Goal: Task Accomplishment & Management: Use online tool/utility

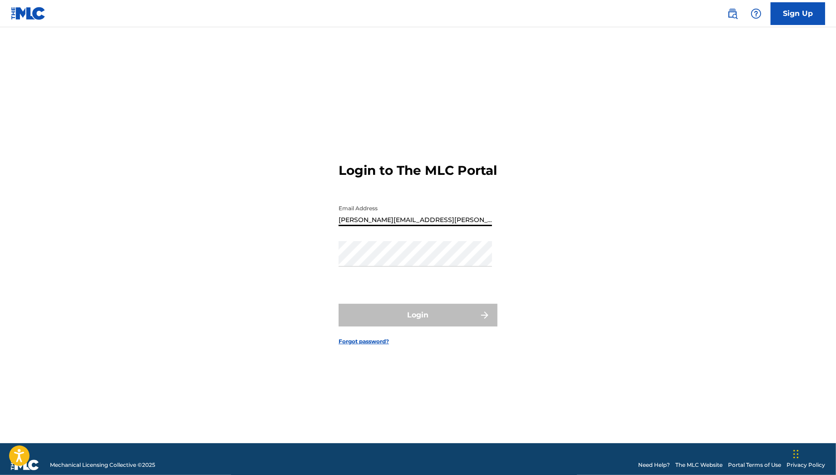
type input "[PERSON_NAME][EMAIL_ADDRESS][PERSON_NAME][DOMAIN_NAME]"
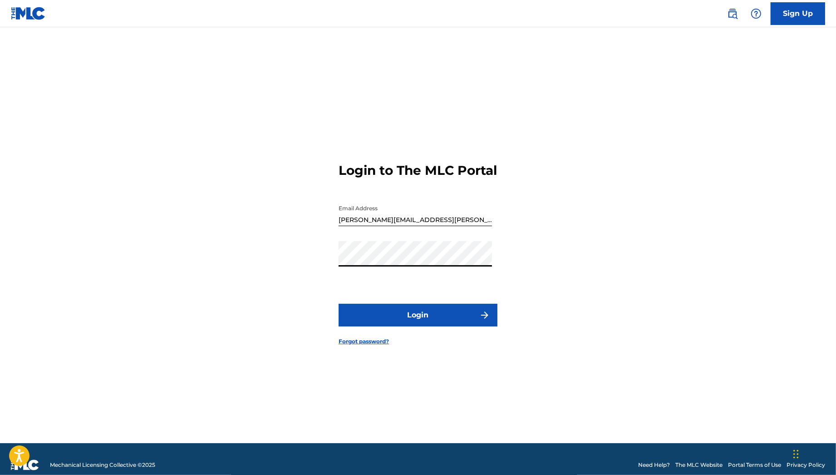
click at [403, 321] on button "Login" at bounding box center [418, 315] width 159 height 23
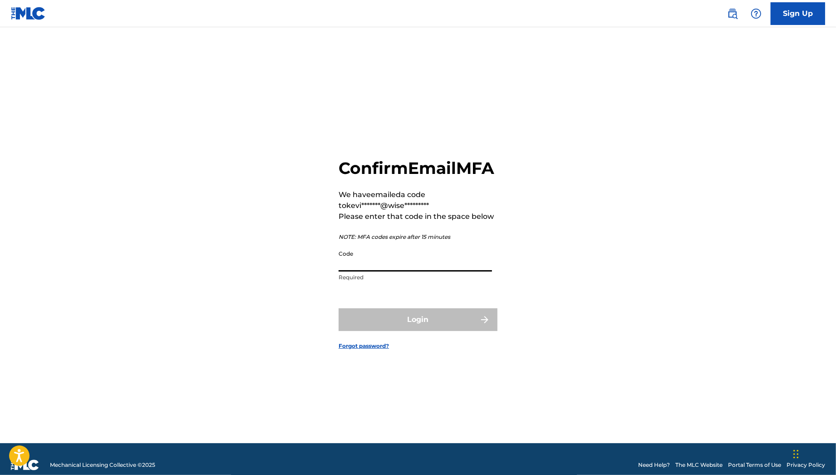
click at [403, 270] on input "Code" at bounding box center [415, 258] width 153 height 26
click at [371, 271] on input "Code" at bounding box center [415, 258] width 153 height 26
paste input "073852"
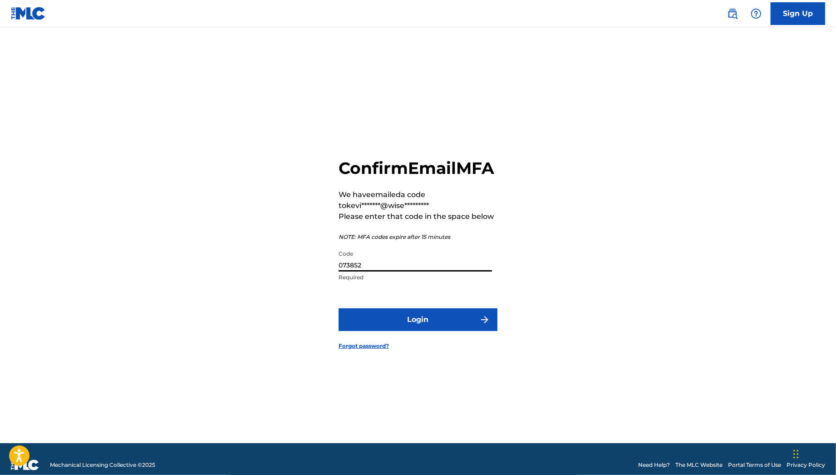
type input "073852"
click at [339, 308] on button "Login" at bounding box center [418, 319] width 159 height 23
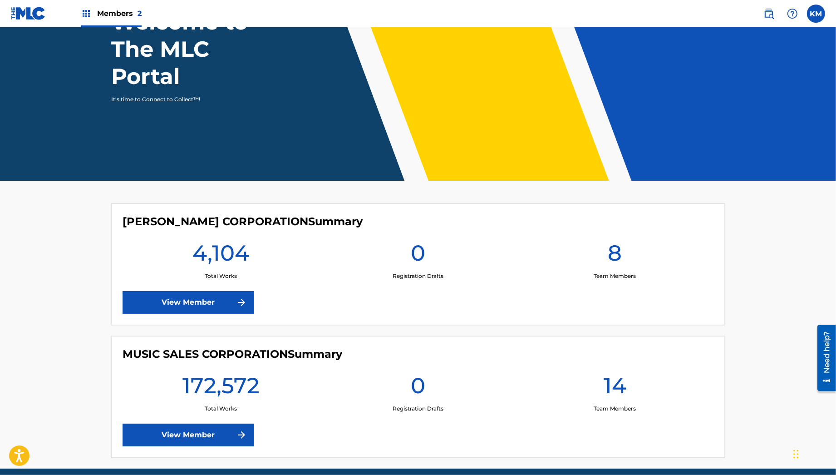
scroll to position [88, 0]
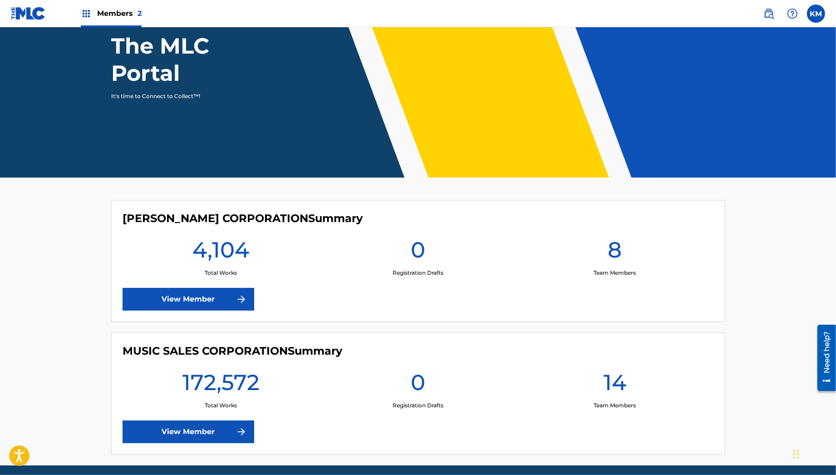
click at [213, 438] on link "View Member" at bounding box center [189, 431] width 132 height 23
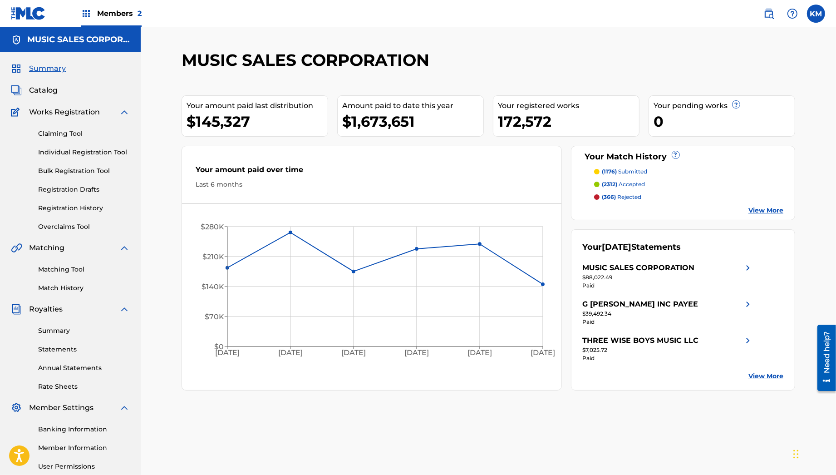
click at [59, 334] on link "Summary" at bounding box center [84, 331] width 92 height 10
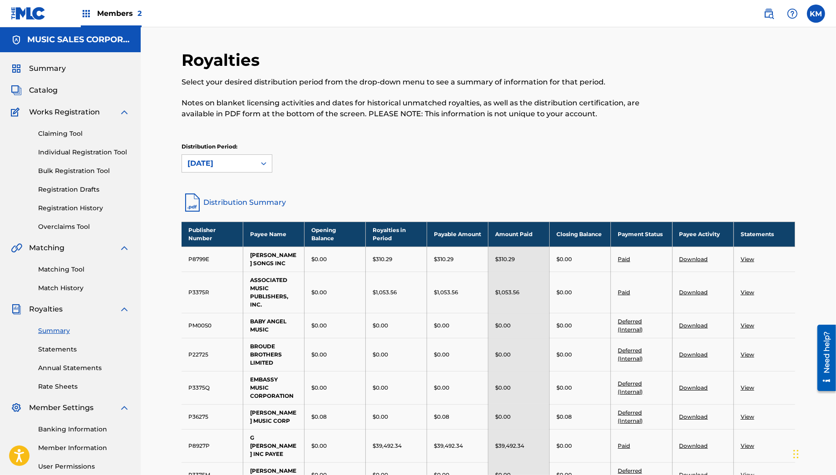
click at [227, 203] on link "Distribution Summary" at bounding box center [489, 202] width 614 height 22
click at [50, 89] on span "Catalog" at bounding box center [43, 90] width 29 height 11
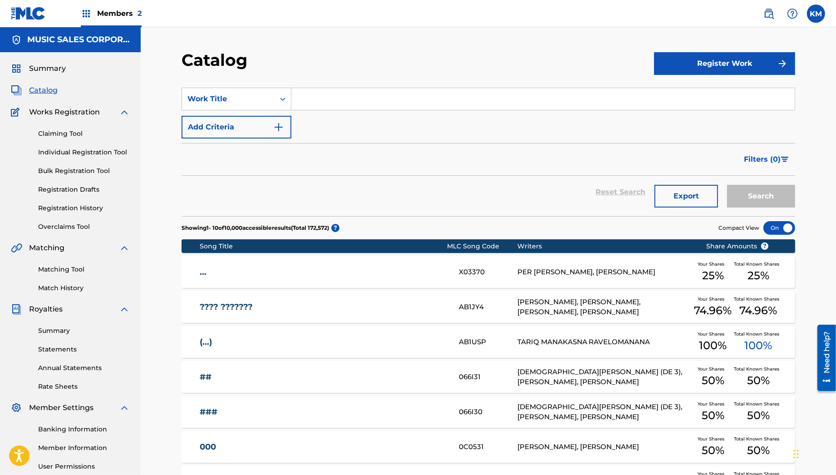
click at [398, 104] on input "Search Form" at bounding box center [542, 99] width 503 height 22
type input "a question of temperature"
click at [727, 185] on button "Search" at bounding box center [761, 196] width 68 height 23
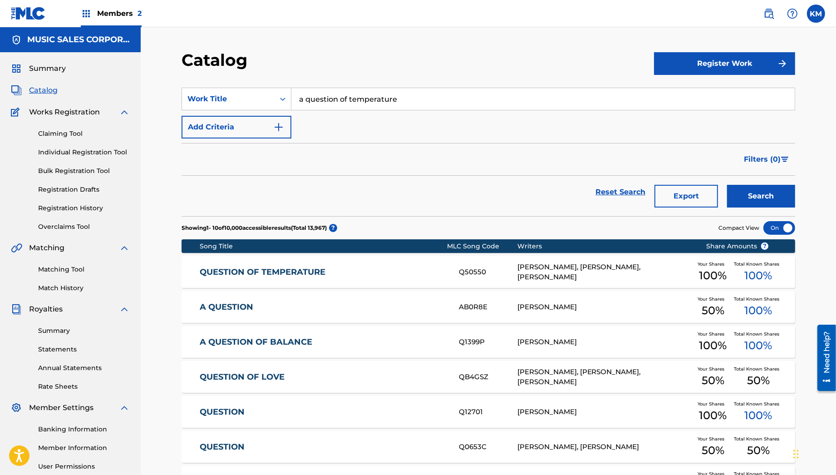
click at [288, 270] on link "QUESTION OF TEMPERATURE" at bounding box center [323, 272] width 247 height 10
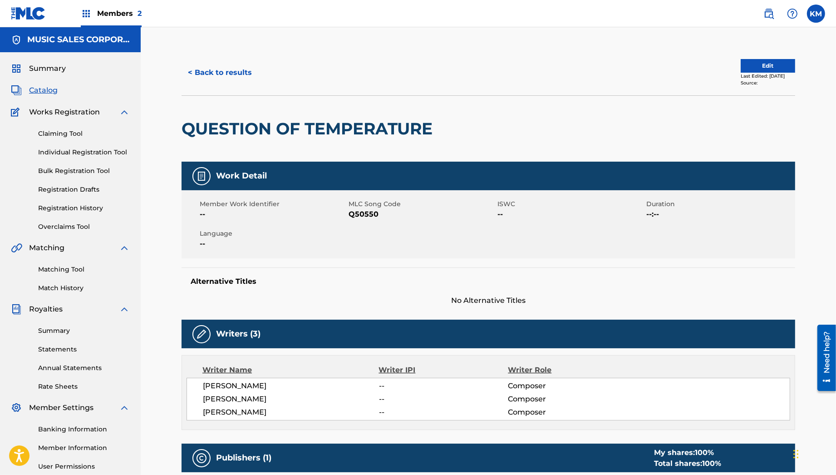
click at [368, 214] on span "Q50550" at bounding box center [421, 214] width 147 height 11
copy span "Q50550"
click at [72, 271] on link "Matching Tool" at bounding box center [84, 270] width 92 height 10
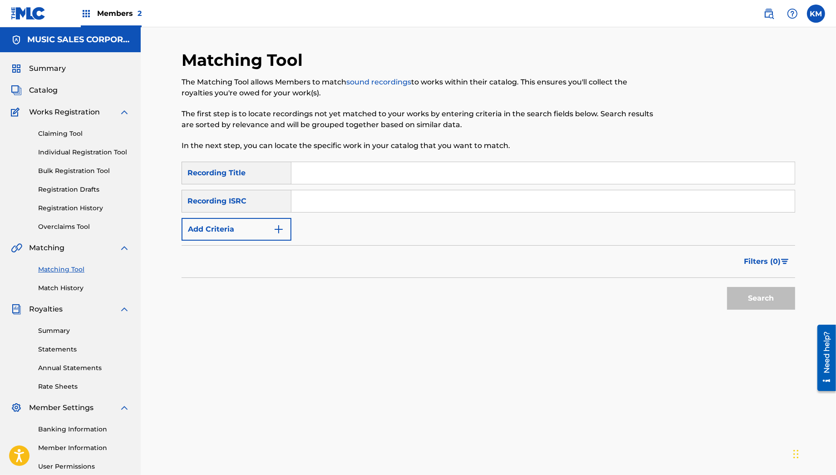
click at [314, 175] on input "Search Form" at bounding box center [542, 173] width 503 height 22
type input "a question of temperature"
click at [727, 287] on button "Search" at bounding box center [761, 298] width 68 height 23
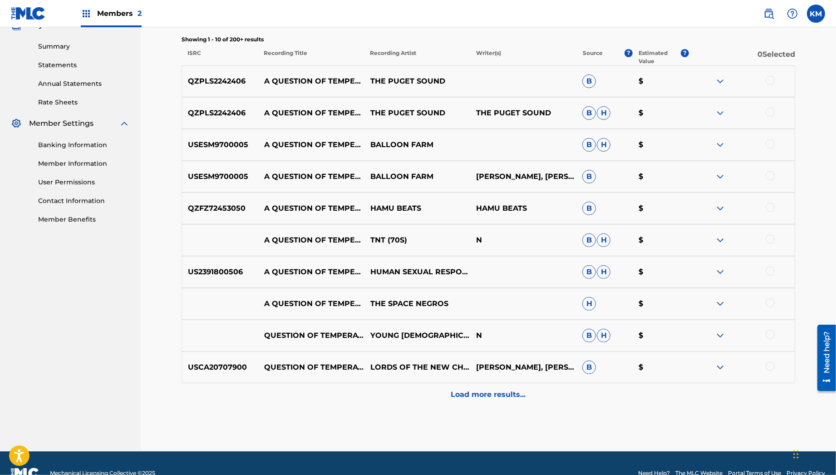
scroll to position [285, 0]
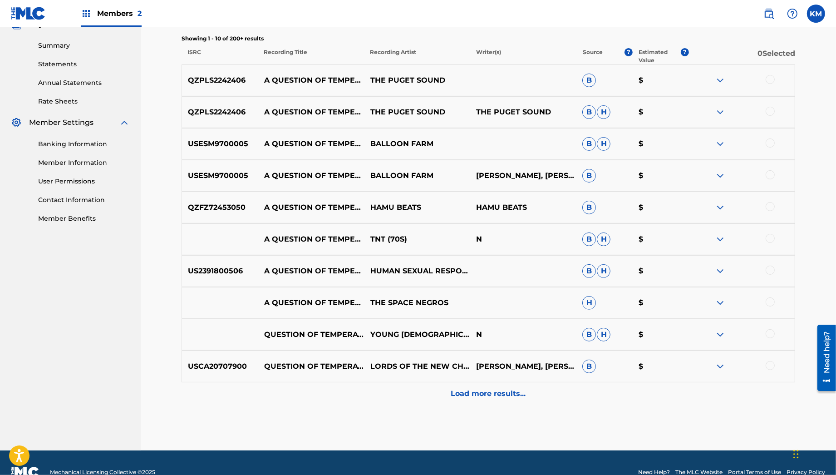
click at [391, 403] on div "Load more results..." at bounding box center [489, 393] width 614 height 23
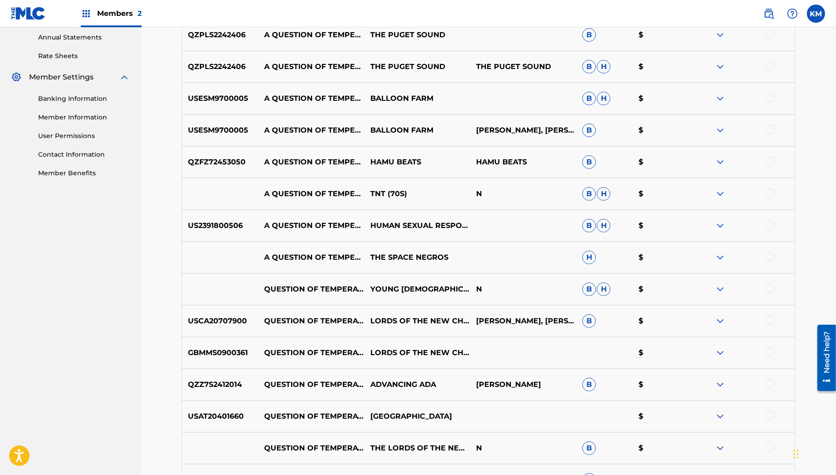
scroll to position [331, 0]
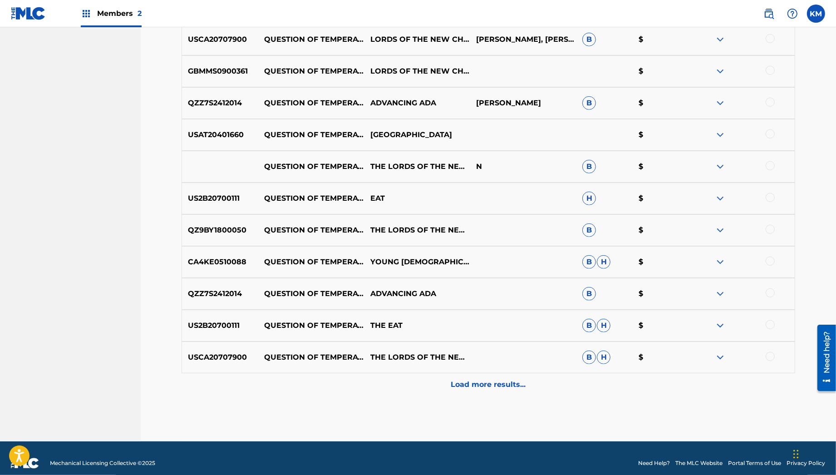
click at [422, 390] on div "Load more results..." at bounding box center [489, 384] width 614 height 23
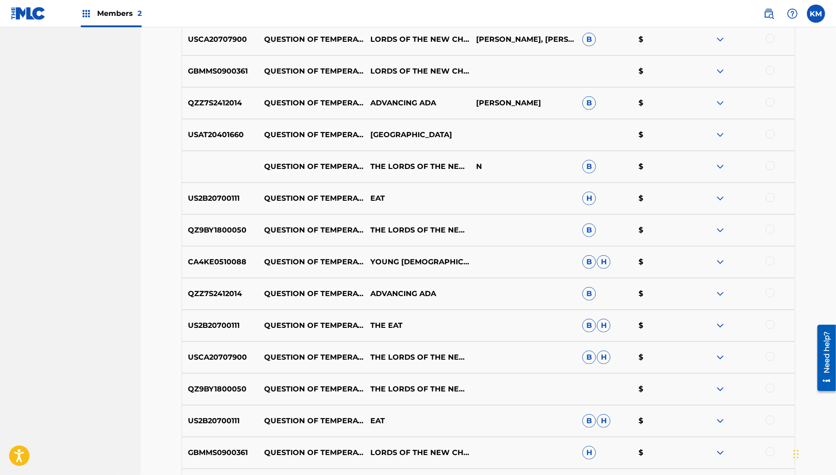
scroll to position [938, 0]
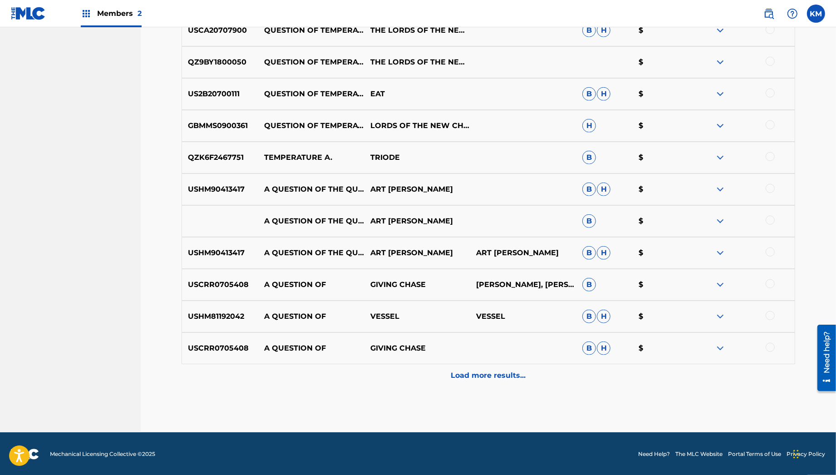
click at [419, 382] on div "Load more results..." at bounding box center [489, 375] width 614 height 23
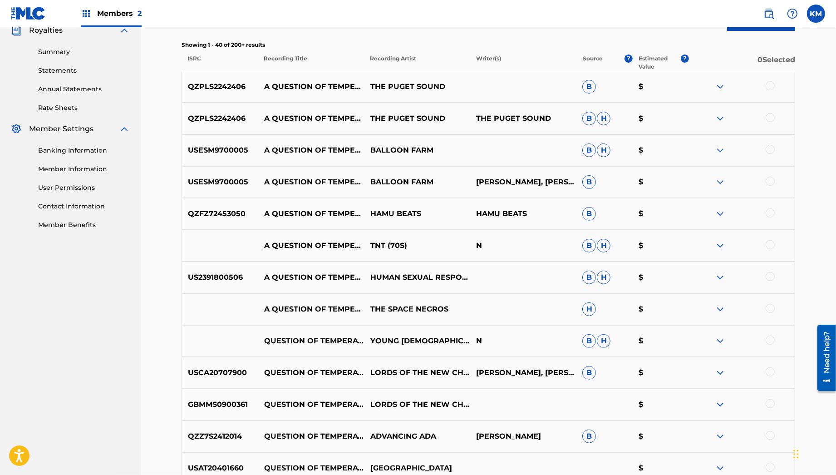
scroll to position [278, 0]
click at [769, 83] on div at bounding box center [770, 86] width 9 height 9
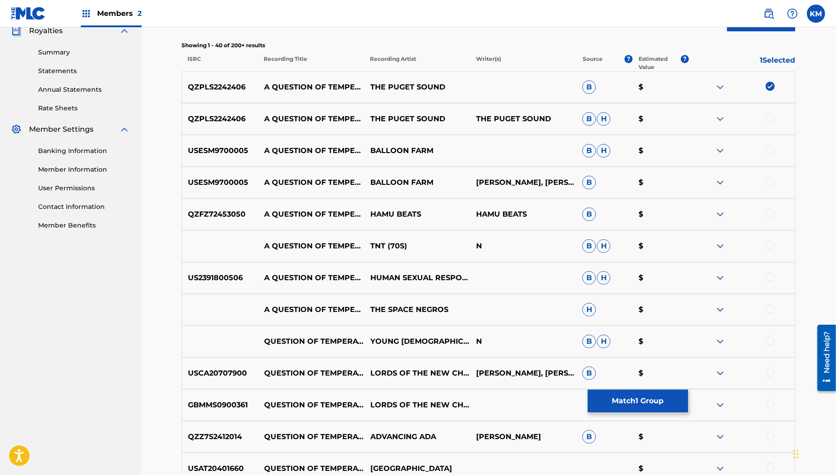
click at [772, 116] on div at bounding box center [770, 117] width 9 height 9
click at [763, 150] on div at bounding box center [741, 150] width 106 height 11
click at [768, 150] on div at bounding box center [770, 149] width 9 height 9
click at [771, 179] on div at bounding box center [770, 181] width 9 height 9
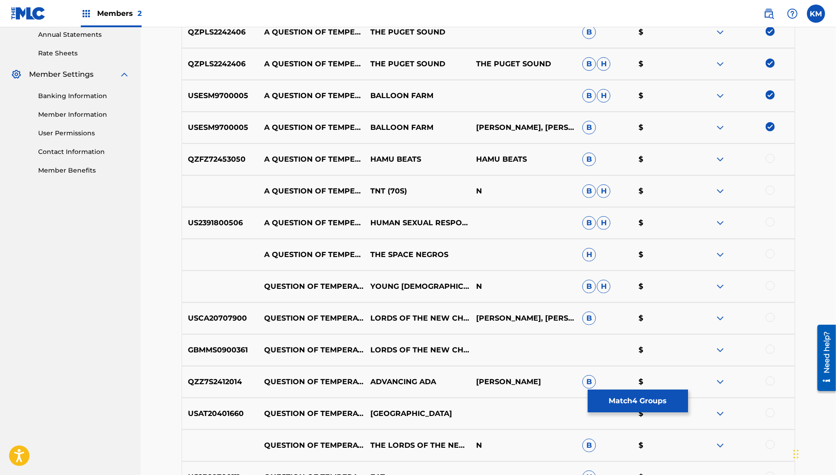
scroll to position [337, 0]
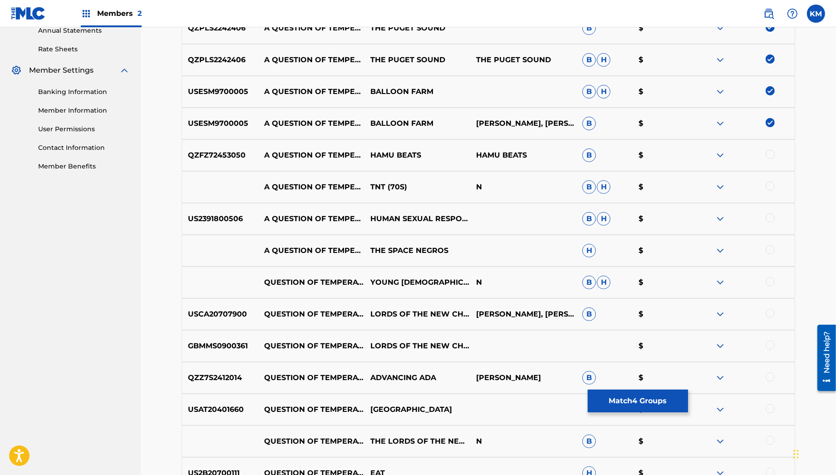
click at [769, 312] on div at bounding box center [770, 313] width 9 height 9
click at [768, 344] on div at bounding box center [770, 344] width 9 height 9
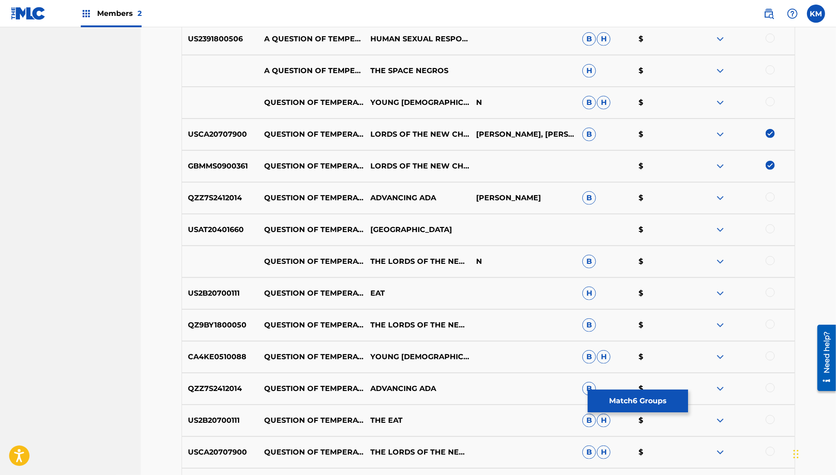
scroll to position [518, 0]
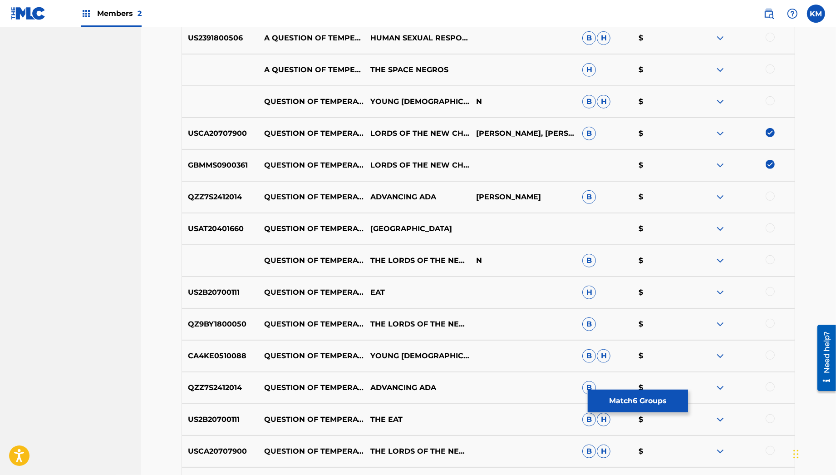
click at [770, 257] on div at bounding box center [770, 259] width 9 height 9
click at [770, 322] on div at bounding box center [770, 323] width 9 height 9
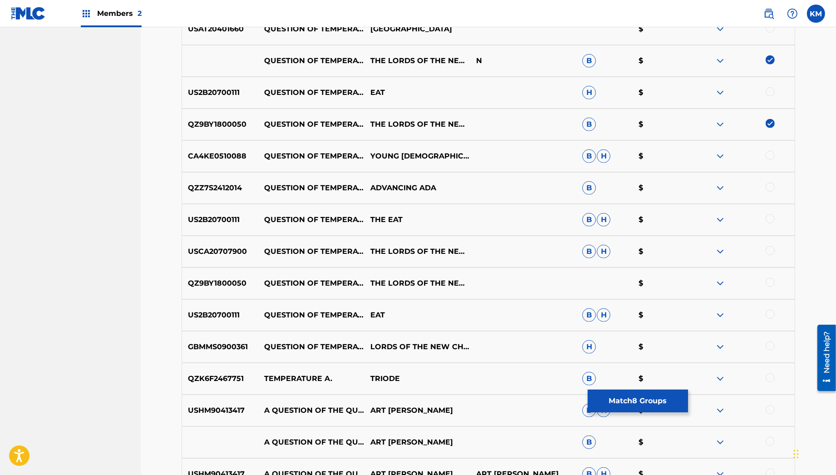
scroll to position [729, 0]
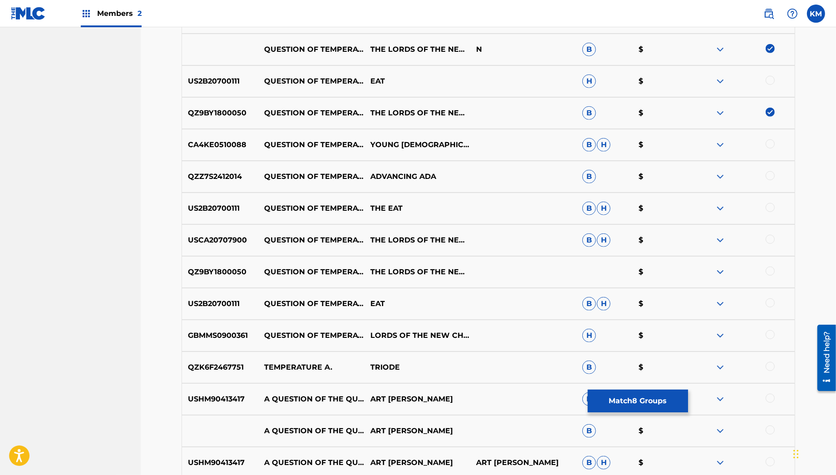
click at [767, 145] on div at bounding box center [770, 143] width 9 height 9
click at [771, 235] on div at bounding box center [770, 239] width 9 height 9
click at [769, 272] on div at bounding box center [770, 270] width 9 height 9
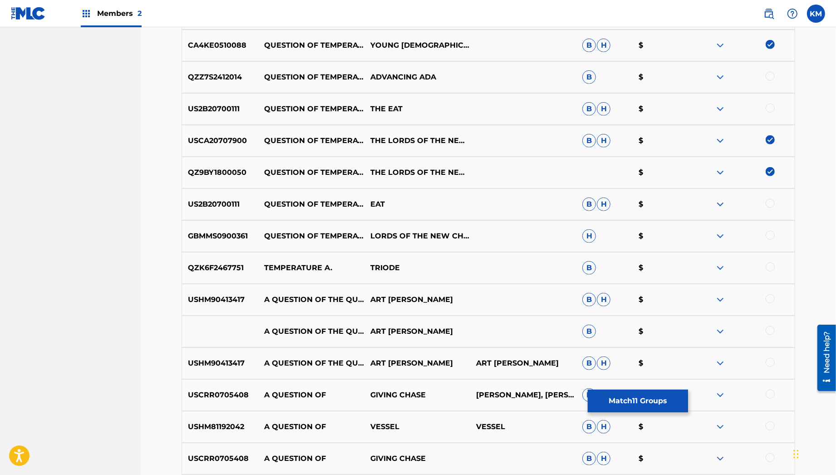
scroll to position [829, 0]
click at [771, 231] on div at bounding box center [770, 234] width 9 height 9
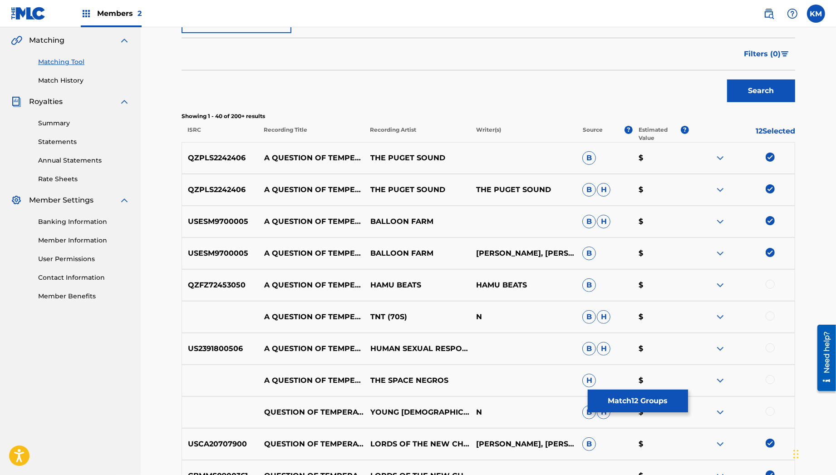
scroll to position [208, 0]
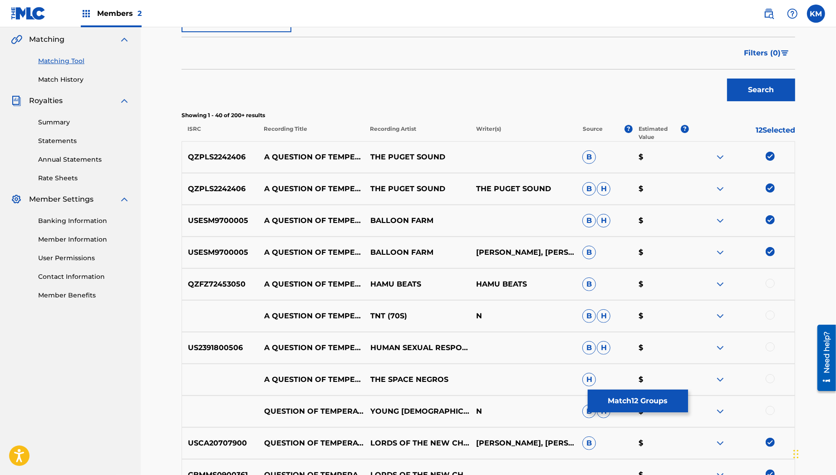
click at [644, 405] on button "Match 12 Groups" at bounding box center [638, 400] width 100 height 23
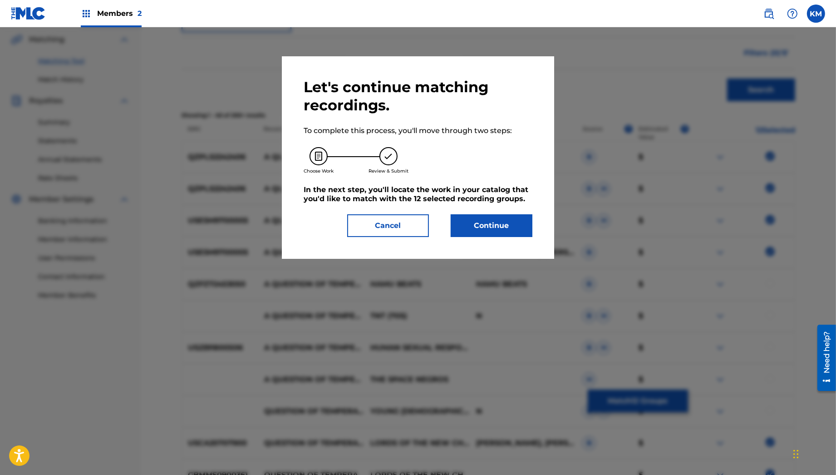
click at [508, 226] on button "Continue" at bounding box center [492, 225] width 82 height 23
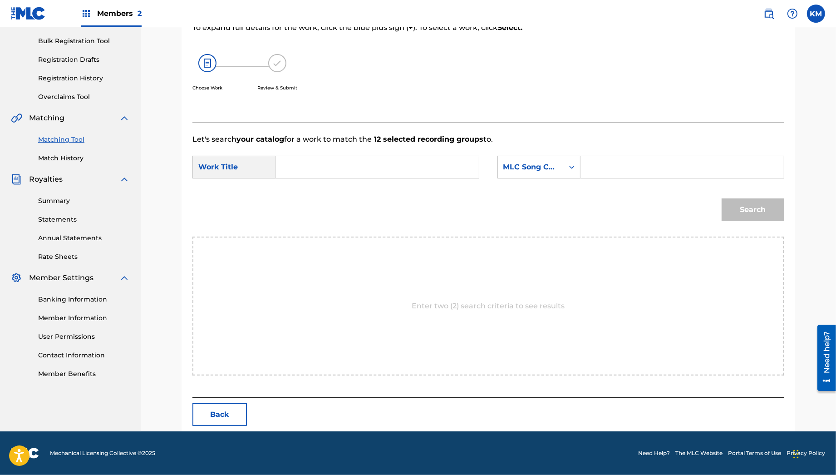
scroll to position [129, 0]
click at [382, 168] on input "Search Form" at bounding box center [377, 168] width 188 height 22
type input "question of temperature"
click at [607, 171] on input "Search Form" at bounding box center [682, 168] width 188 height 22
paste input "Q50550"
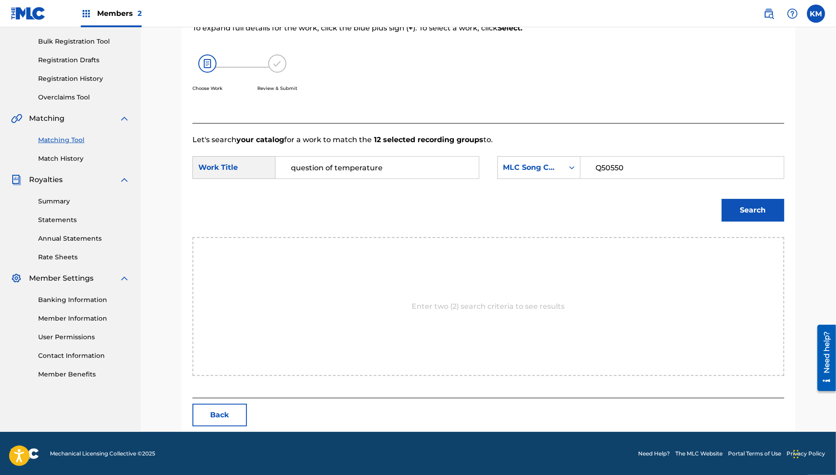
type input "Q50550"
click at [737, 203] on button "Search" at bounding box center [753, 210] width 63 height 23
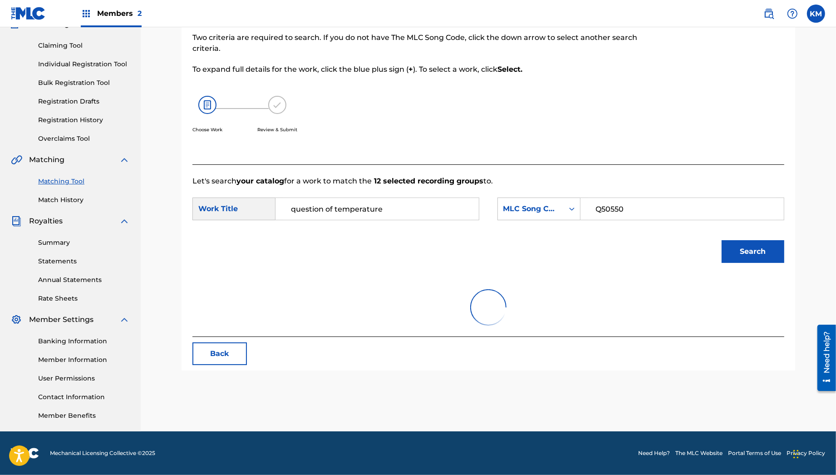
scroll to position [92, 0]
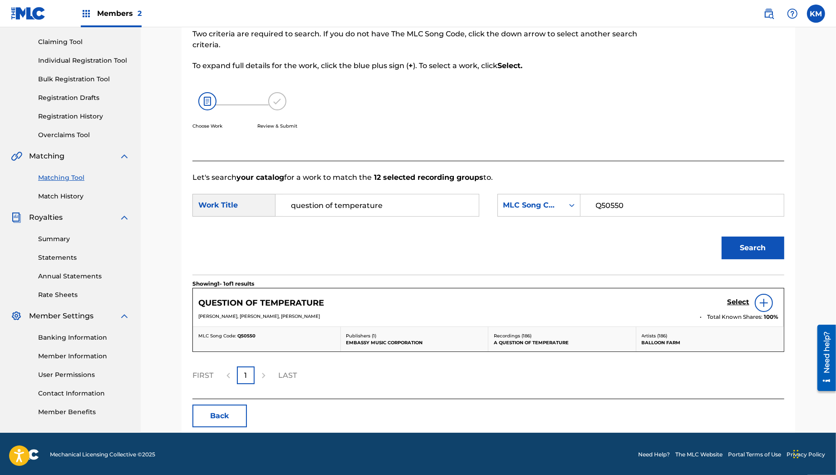
click at [735, 301] on h5 "Select" at bounding box center [738, 302] width 22 height 9
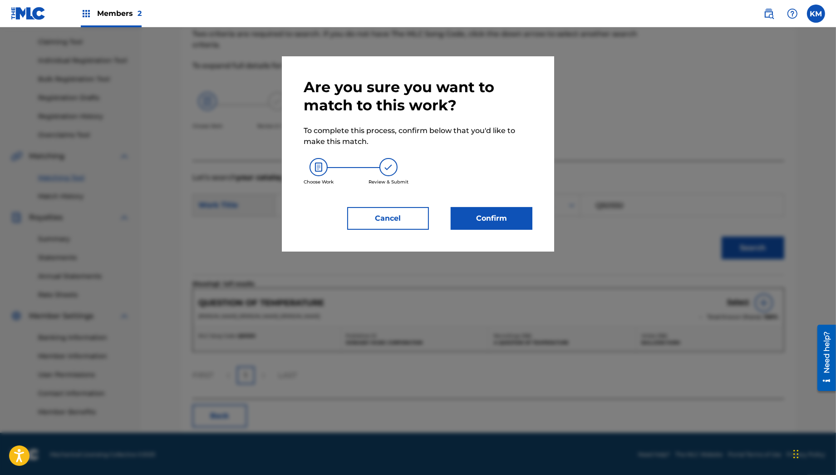
click at [485, 221] on button "Confirm" at bounding box center [492, 218] width 82 height 23
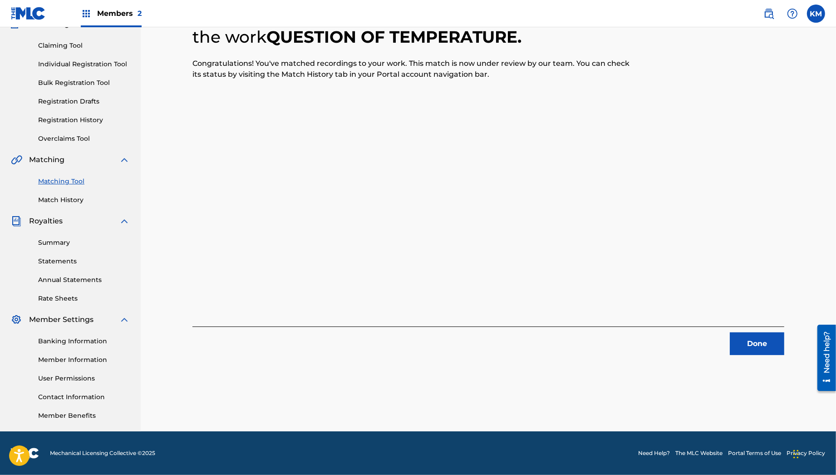
click at [59, 202] on link "Match History" at bounding box center [84, 200] width 92 height 10
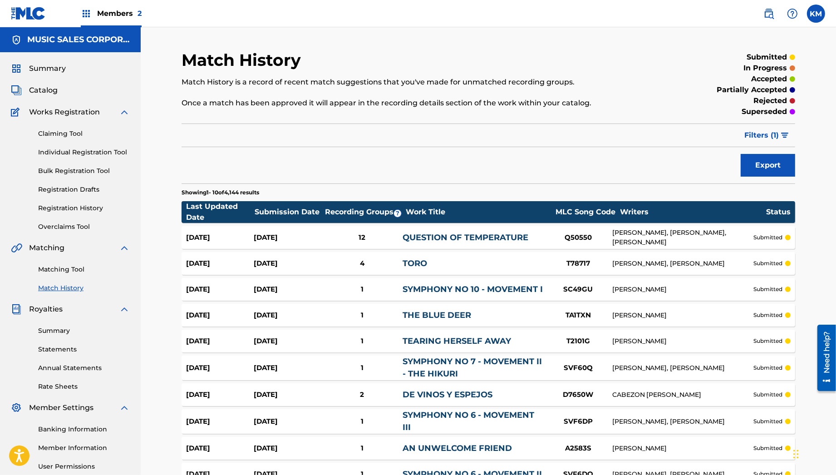
scroll to position [100, 0]
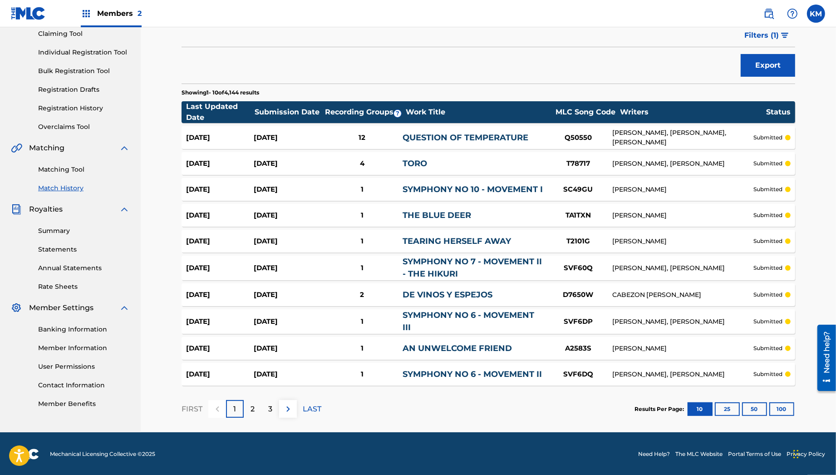
click at [779, 403] on button "100" at bounding box center [781, 409] width 25 height 14
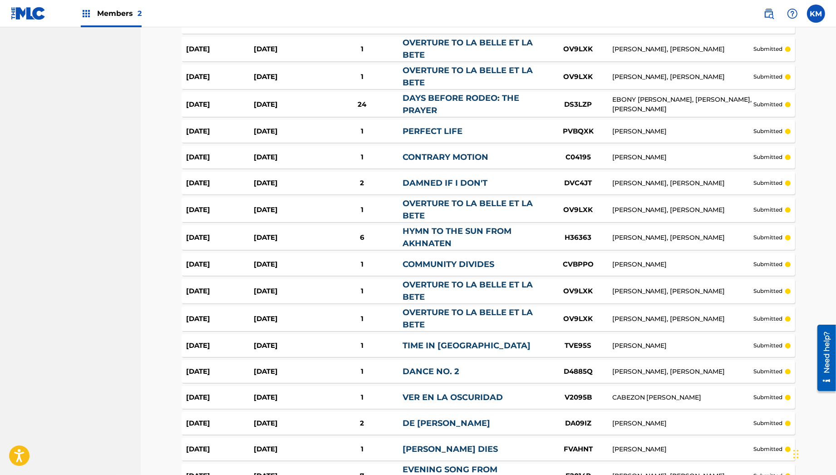
scroll to position [2483, 0]
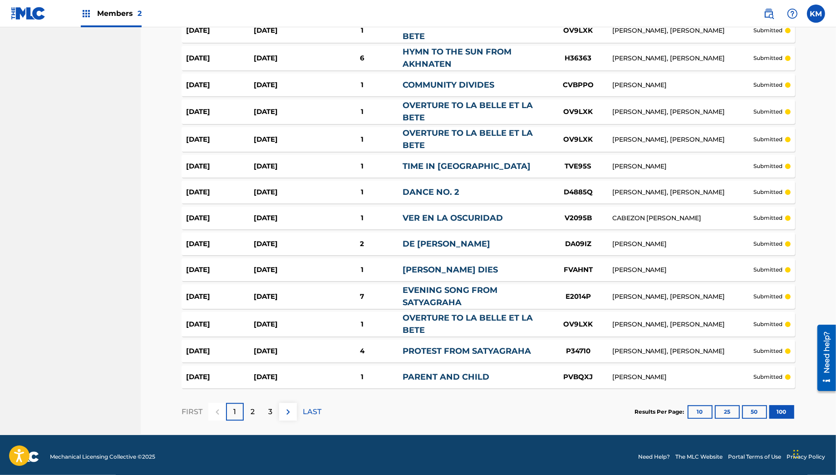
click at [250, 402] on div "2" at bounding box center [253, 411] width 18 height 18
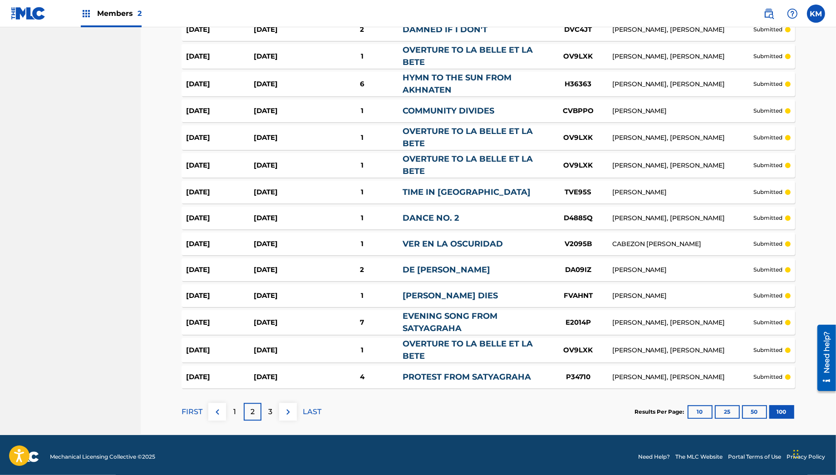
click at [272, 410] on p "3" at bounding box center [270, 411] width 4 height 11
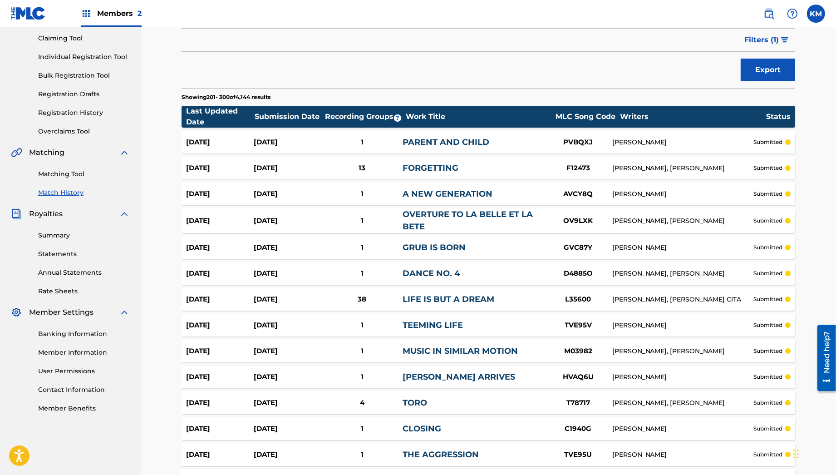
scroll to position [0, 0]
